Goal: Task Accomplishment & Management: Manage account settings

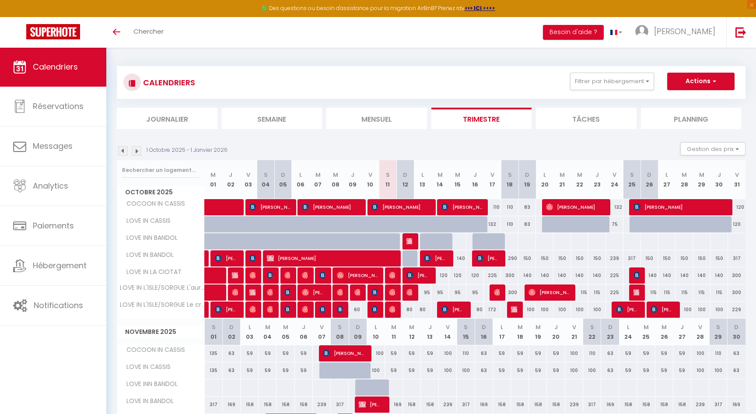
click at [503, 294] on div "300" at bounding box center [509, 292] width 17 height 16
type input "300"
type input "Sam 18 Octobre 2025"
type input "Dim 19 Octobre 2025"
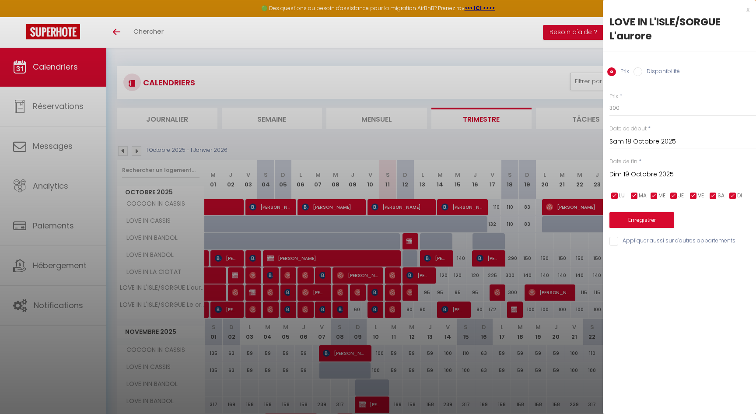
click at [746, 11] on div "x" at bounding box center [676, 9] width 146 height 10
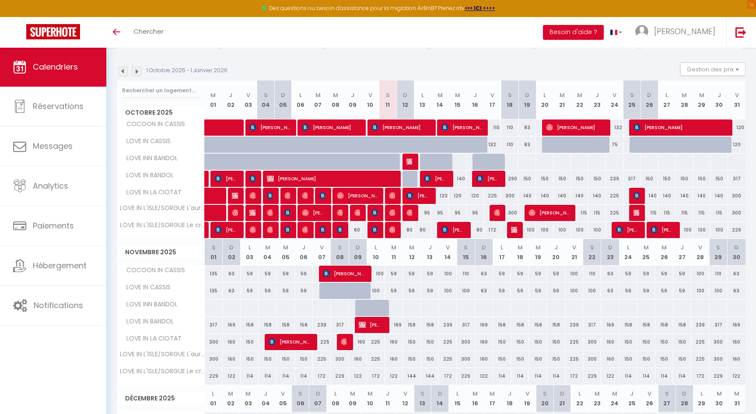
scroll to position [87, 0]
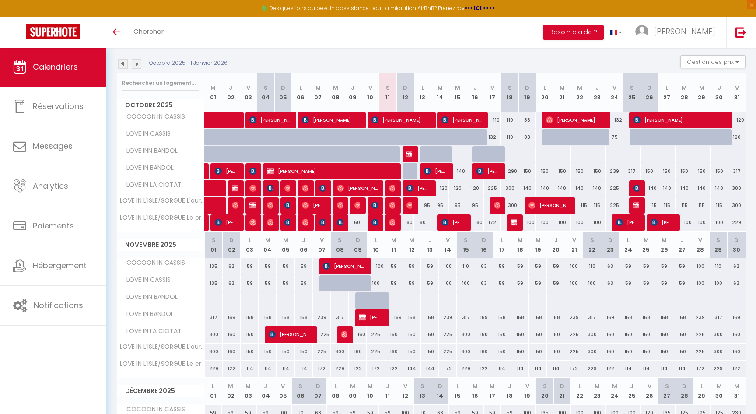
click at [410, 223] on div "80" at bounding box center [404, 222] width 17 height 16
type input "80"
type input "Dim 12 Octobre 2025"
type input "Lun 13 Octobre 2025"
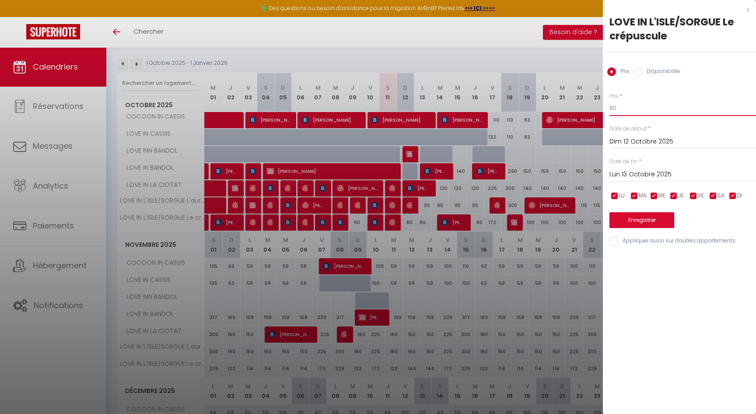
drag, startPoint x: 619, startPoint y: 107, endPoint x: 591, endPoint y: 100, distance: 29.3
click at [592, 101] on body "🟢 Des questions ou besoin d'assistance pour la migration AirBnB? Prenez rdv >>>…" at bounding box center [378, 260] width 756 height 600
type input "70"
click at [639, 220] on button "Enregistrer" at bounding box center [641, 220] width 65 height 16
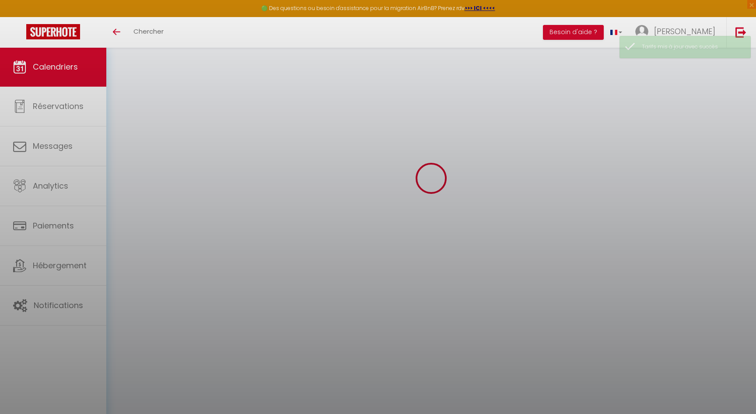
scroll to position [47, 0]
